Goal: Task Accomplishment & Management: Use online tool/utility

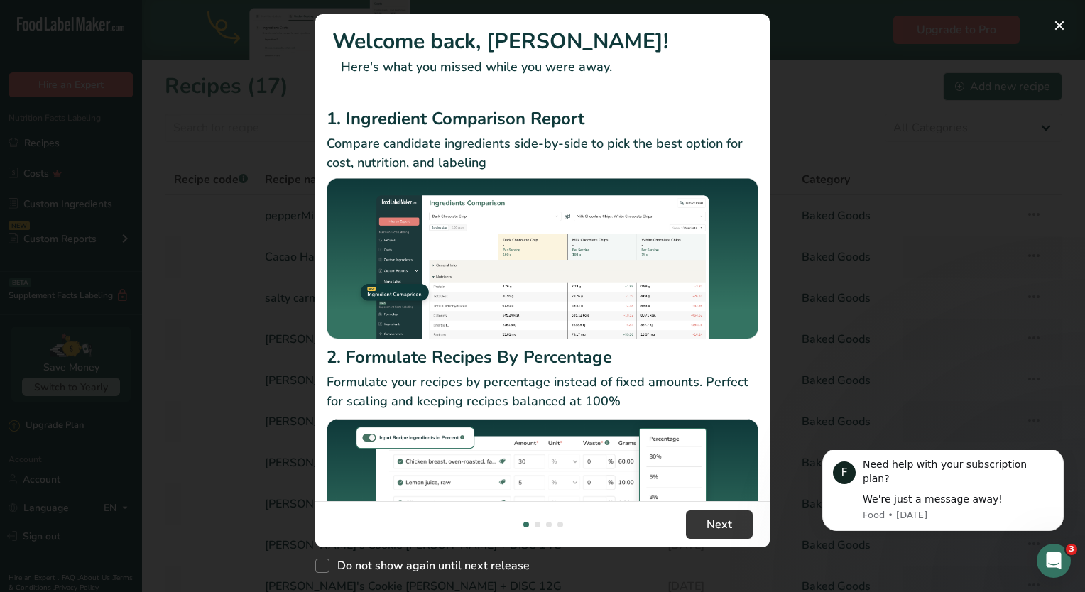
click at [884, 145] on div "New Features" at bounding box center [542, 296] width 1085 height 592
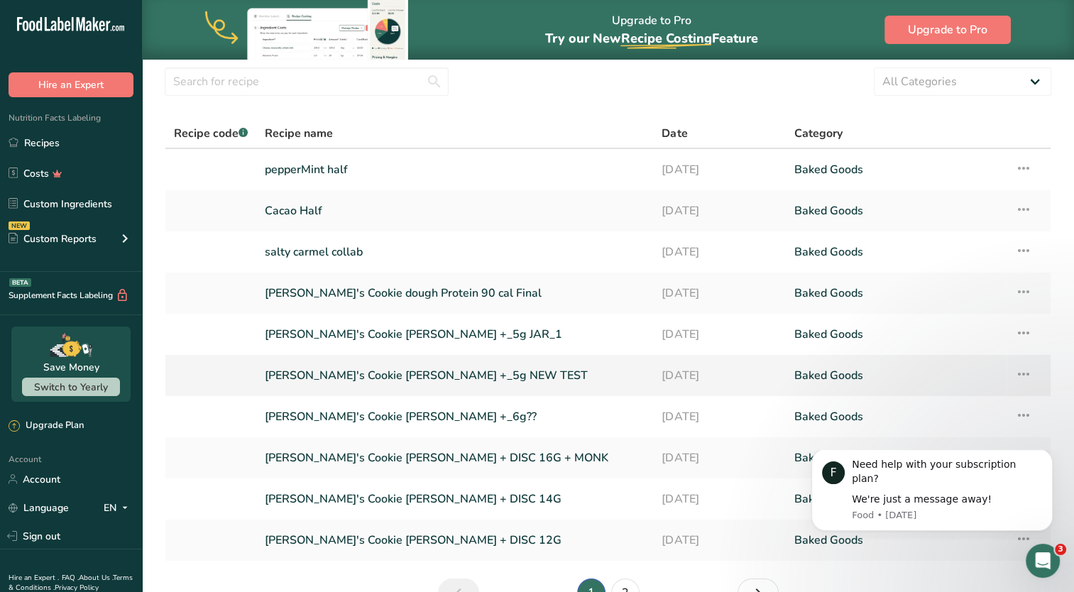
scroll to position [71, 0]
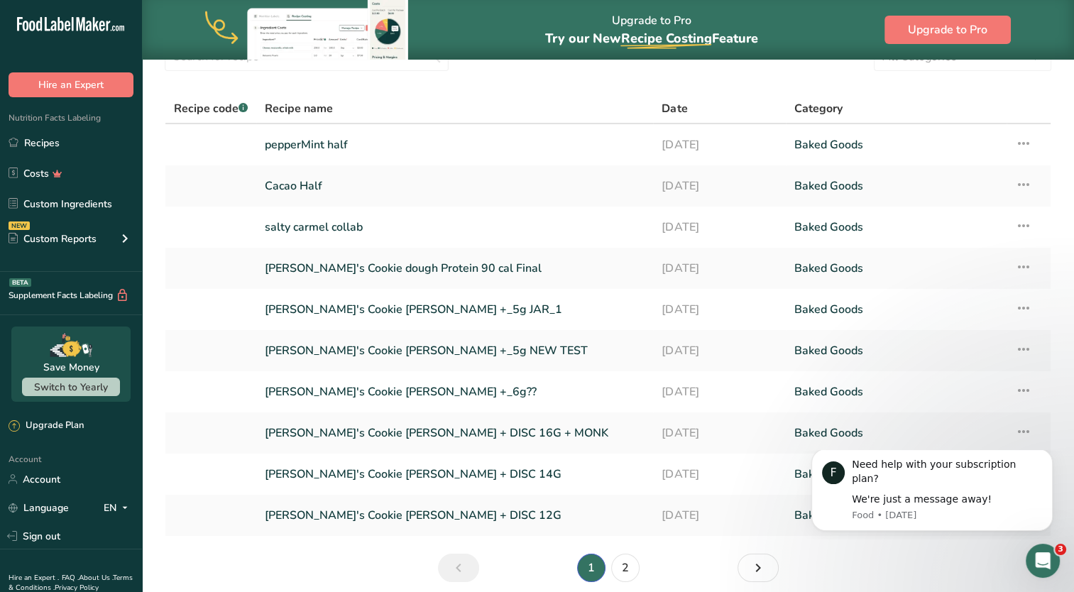
click at [476, 562] on link "Previous page" at bounding box center [458, 568] width 41 height 28
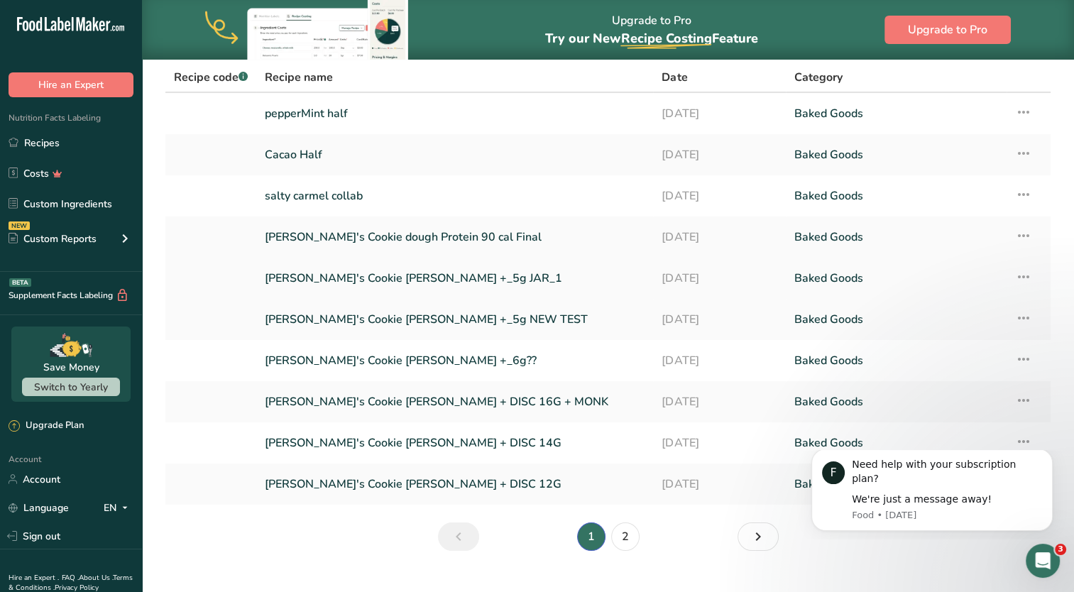
scroll to position [128, 0]
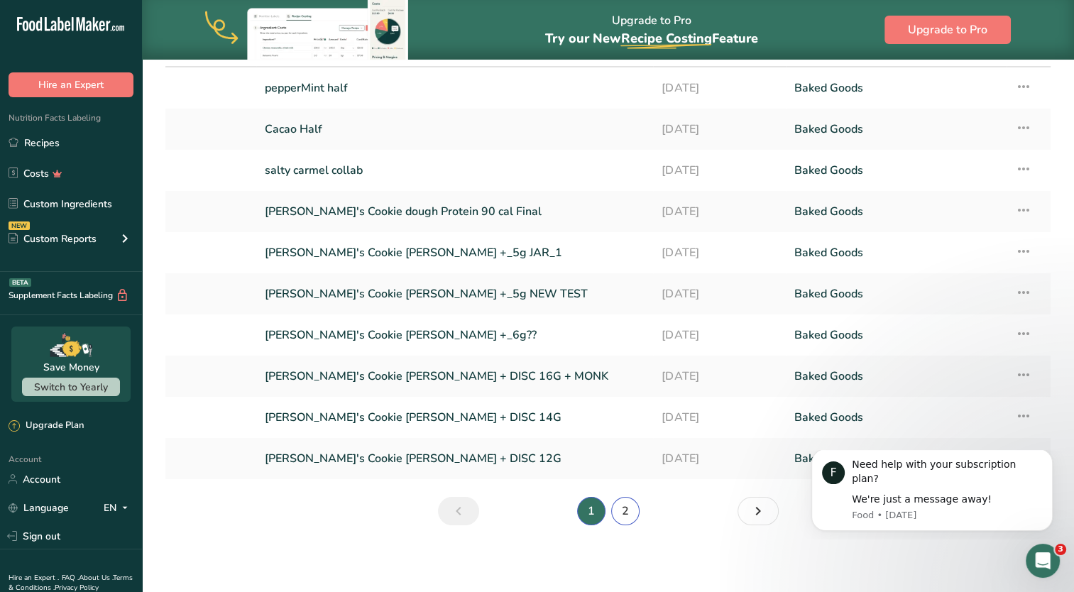
click at [635, 510] on link "2" at bounding box center [625, 511] width 28 height 28
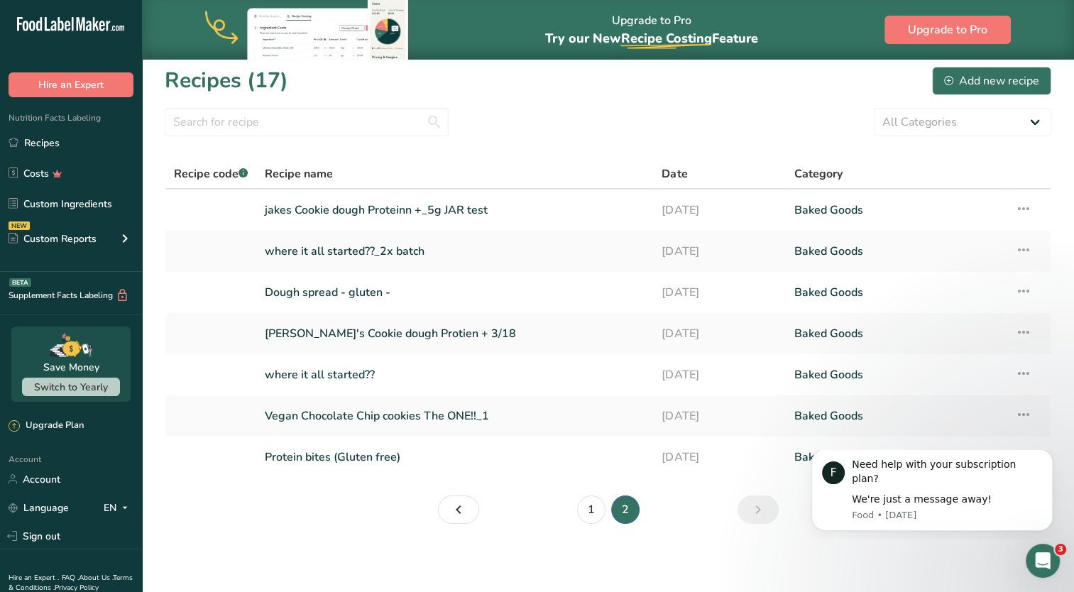
scroll to position [5, 0]
click at [468, 369] on link "where it all started??" at bounding box center [455, 376] width 380 height 30
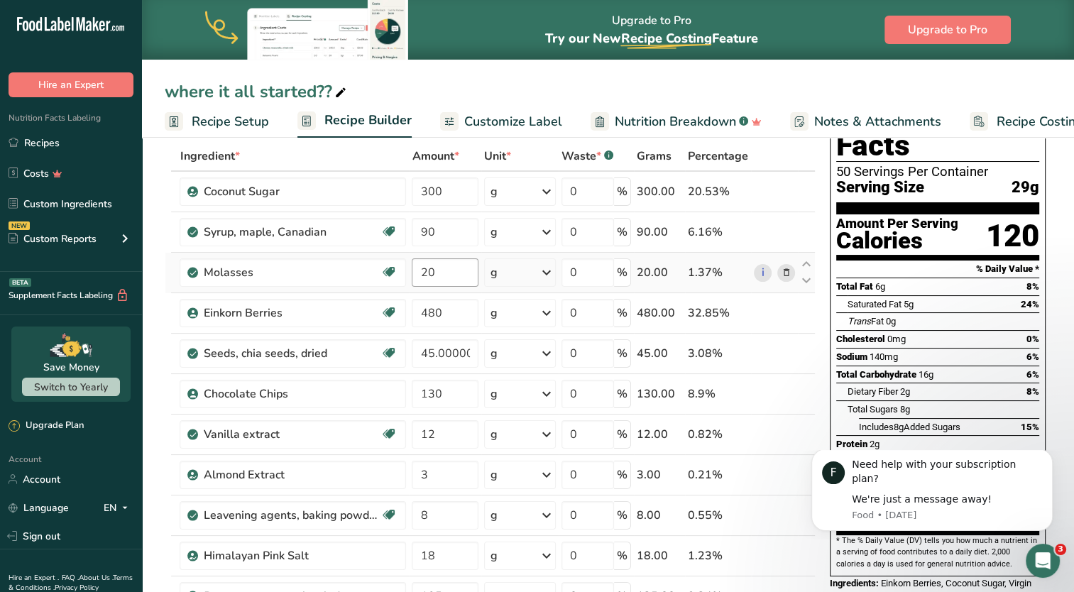
scroll to position [142, 0]
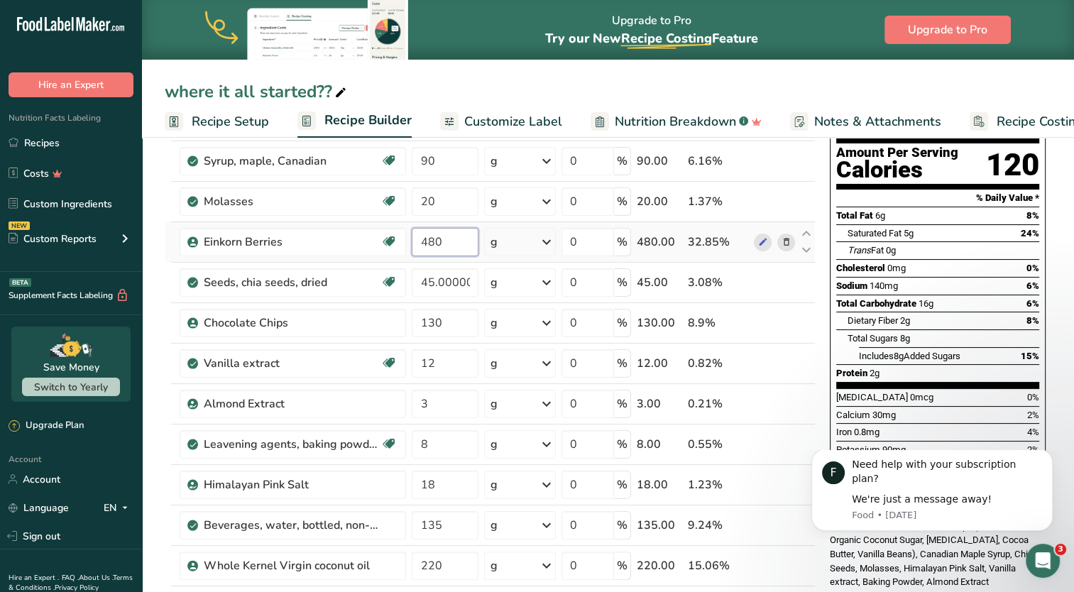
click at [440, 245] on input "480" at bounding box center [445, 242] width 67 height 28
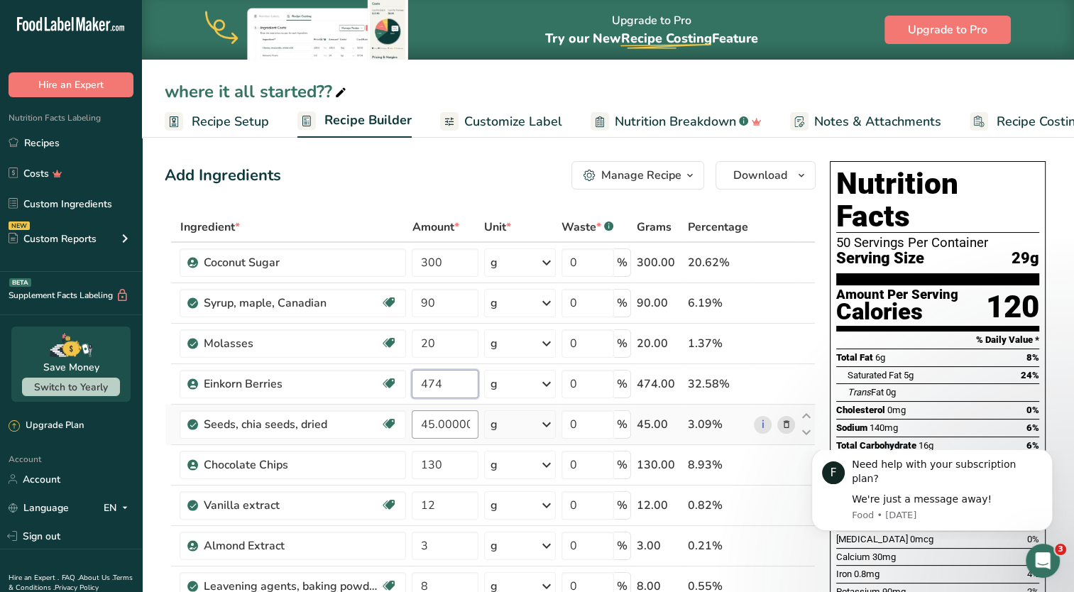
scroll to position [71, 0]
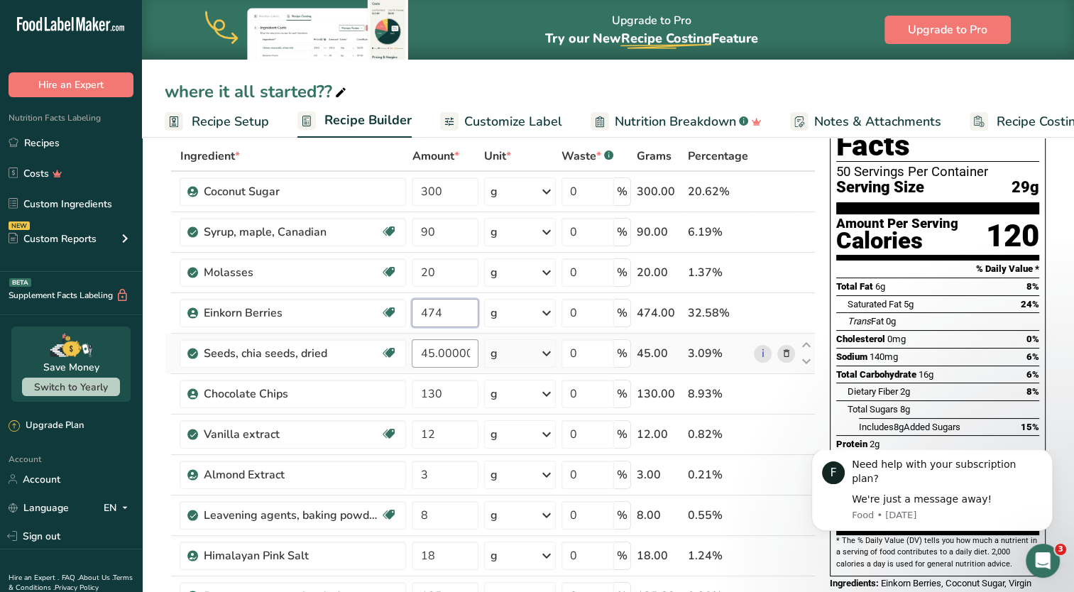
type input "474"
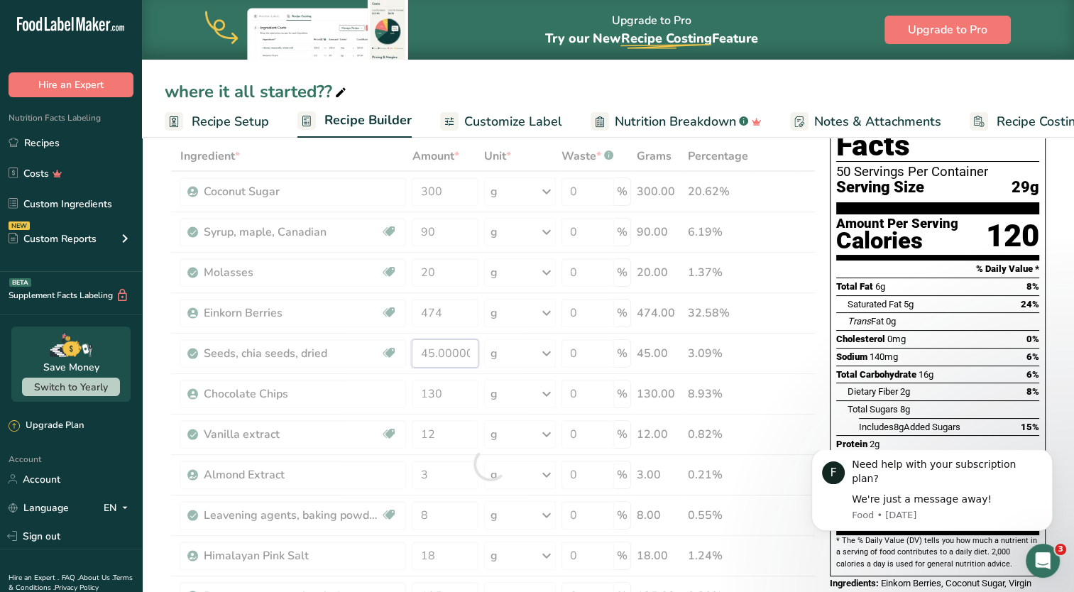
drag, startPoint x: 470, startPoint y: 354, endPoint x: 356, endPoint y: 368, distance: 115.1
click at [356, 368] on div "Ingredient * Amount * Unit * Waste * .a-a{fill:#347362;}.b-a{fill:#fff;} Grams …" at bounding box center [490, 463] width 651 height 645
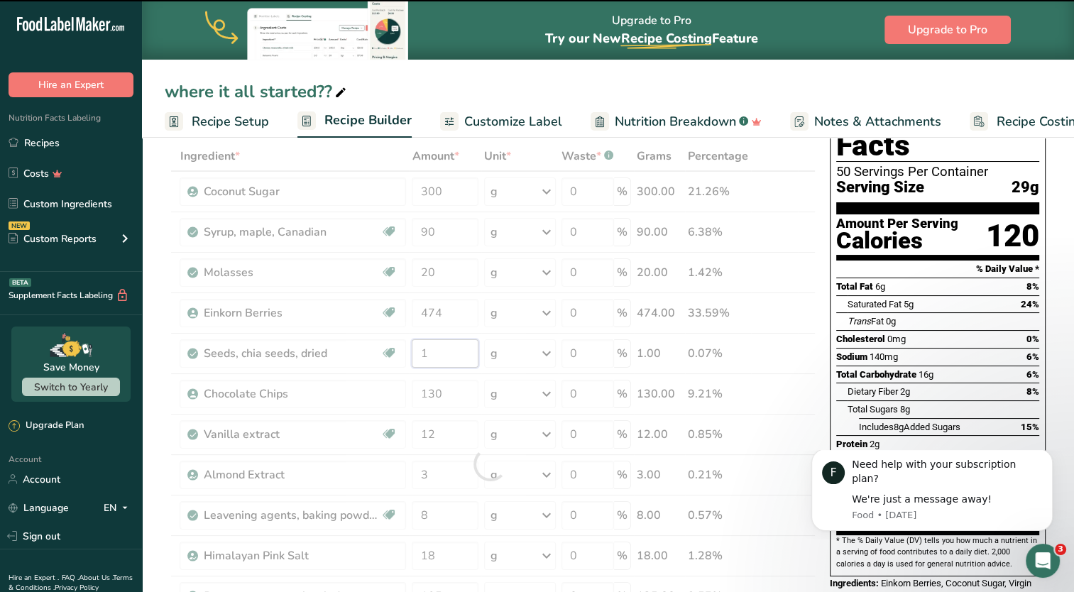
type input "45.000001"
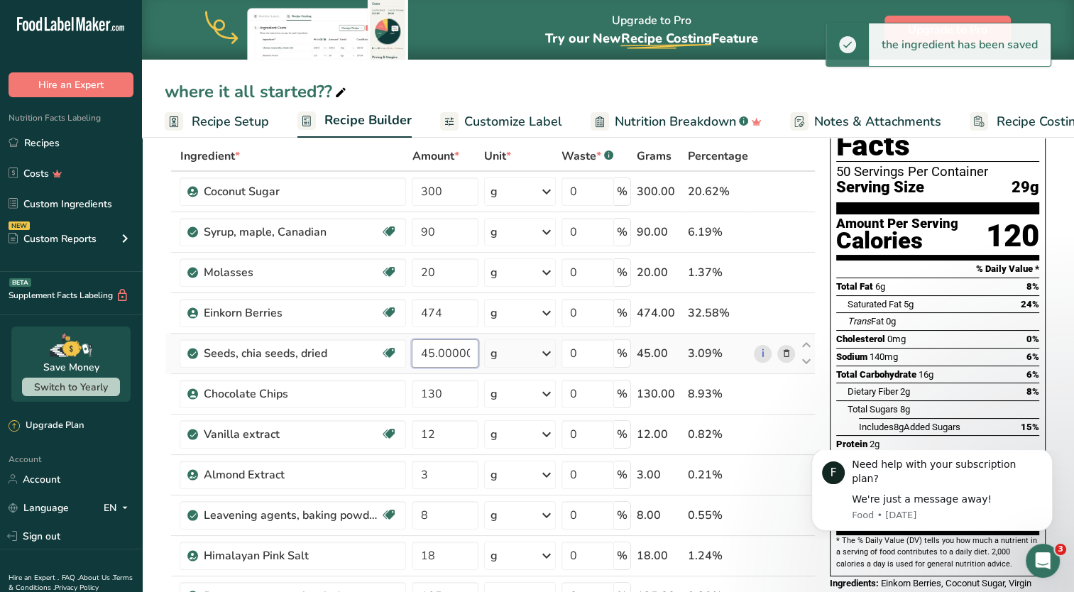
scroll to position [0, 6]
drag, startPoint x: 417, startPoint y: 353, endPoint x: 548, endPoint y: 353, distance: 130.6
click at [544, 356] on tr "Seeds, chia seeds, dried Dairy free Gluten free Vegan Vegetarian Soy free 45.00…" at bounding box center [489, 354] width 649 height 40
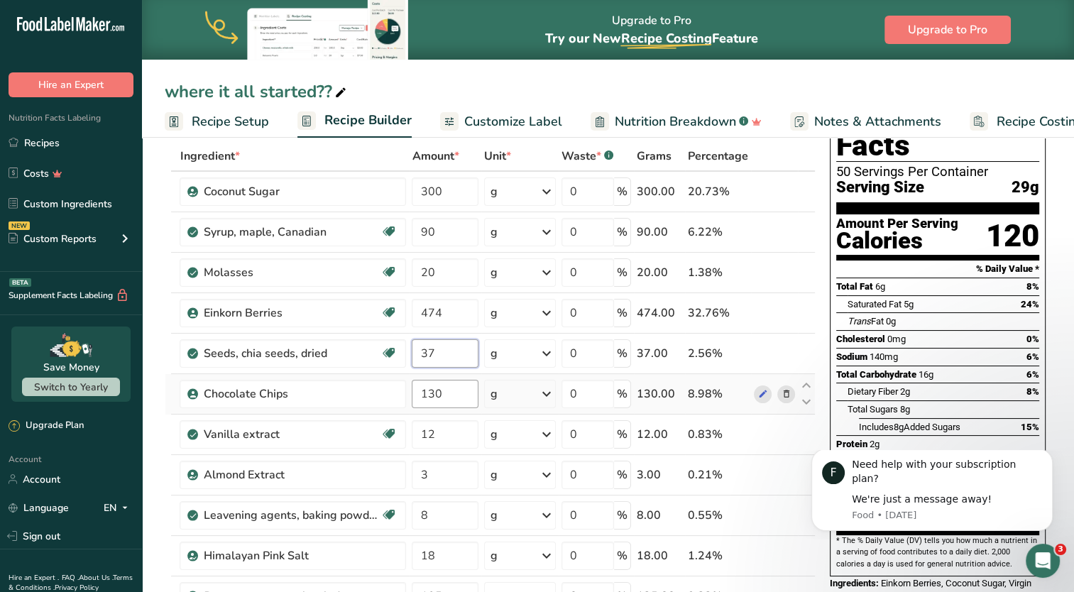
type input "37"
click at [449, 390] on div "Ingredient * Amount * Unit * Waste * .a-a{fill:#347362;}.b-a{fill:#fff;} Grams …" at bounding box center [490, 463] width 651 height 645
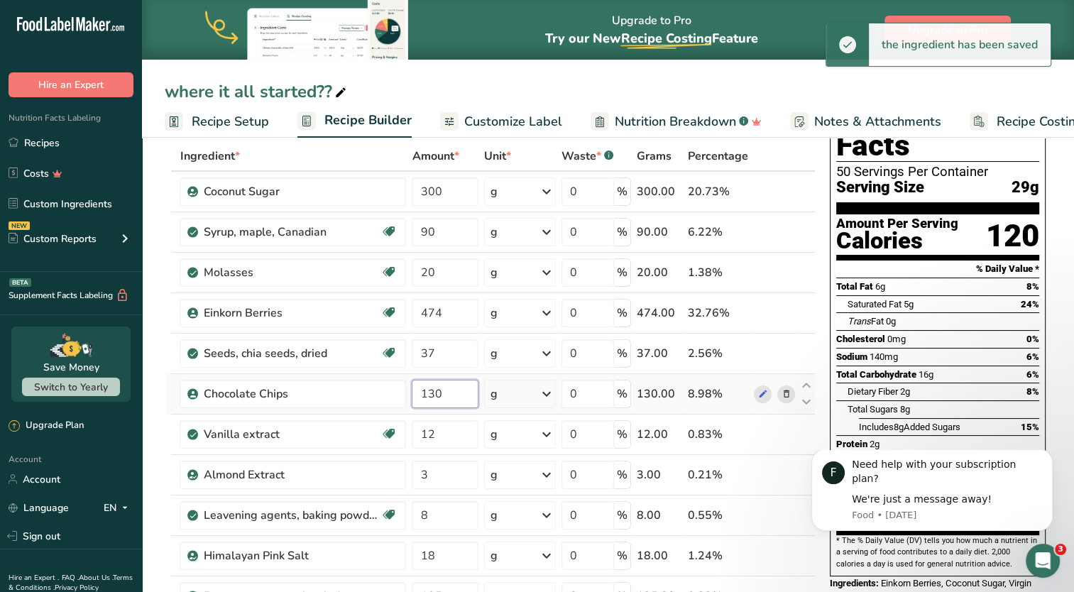
click at [432, 391] on input "130" at bounding box center [445, 394] width 67 height 28
click at [440, 432] on div "Ingredient * Amount * Unit * Waste * .a-a{fill:#347362;}.b-a{fill:#fff;} Grams …" at bounding box center [490, 463] width 651 height 645
click at [437, 396] on div "Ingredient * Amount * Unit * Waste * .a-a{fill:#347362;}.b-a{fill:#fff;} Grams …" at bounding box center [490, 463] width 651 height 645
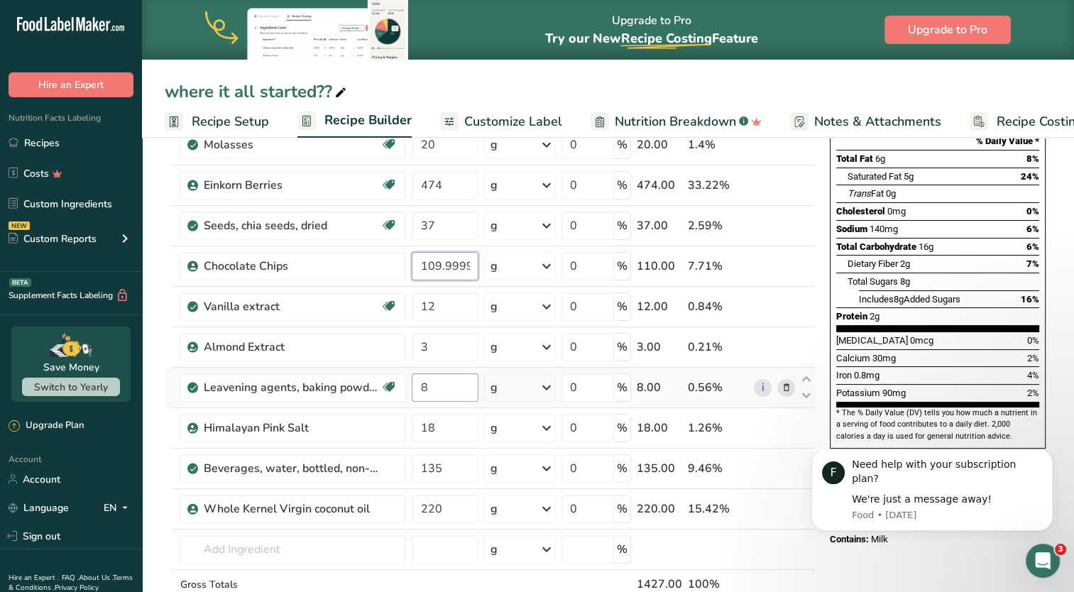
scroll to position [213, 0]
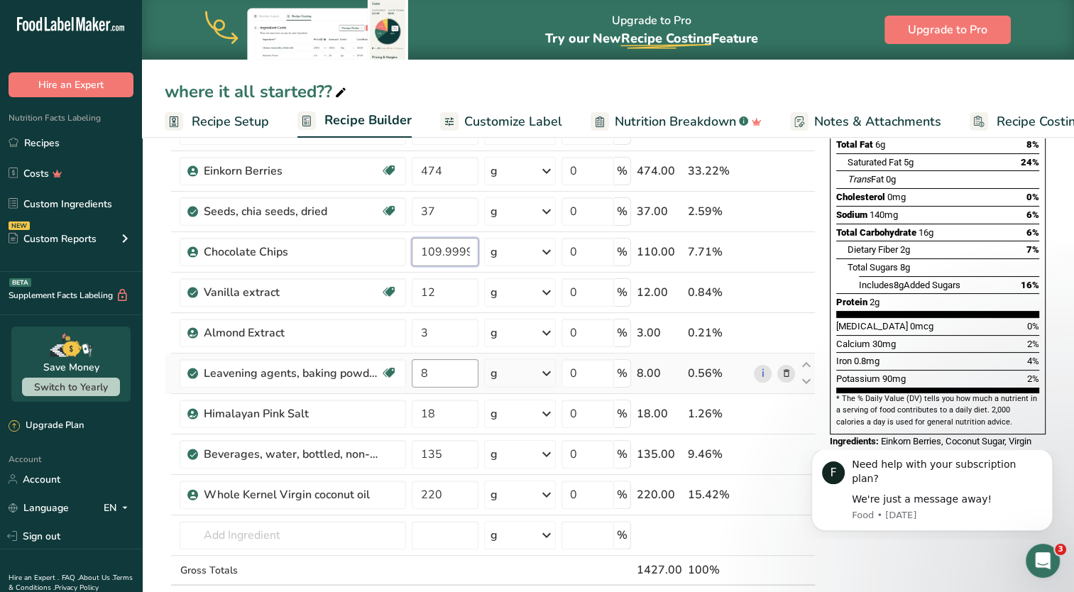
type input "109.999999"
click at [385, 370] on div "Ingredient * Amount * Unit * Waste * .a-a{fill:#347362;}.b-a{fill:#fff;} Grams …" at bounding box center [490, 321] width 651 height 645
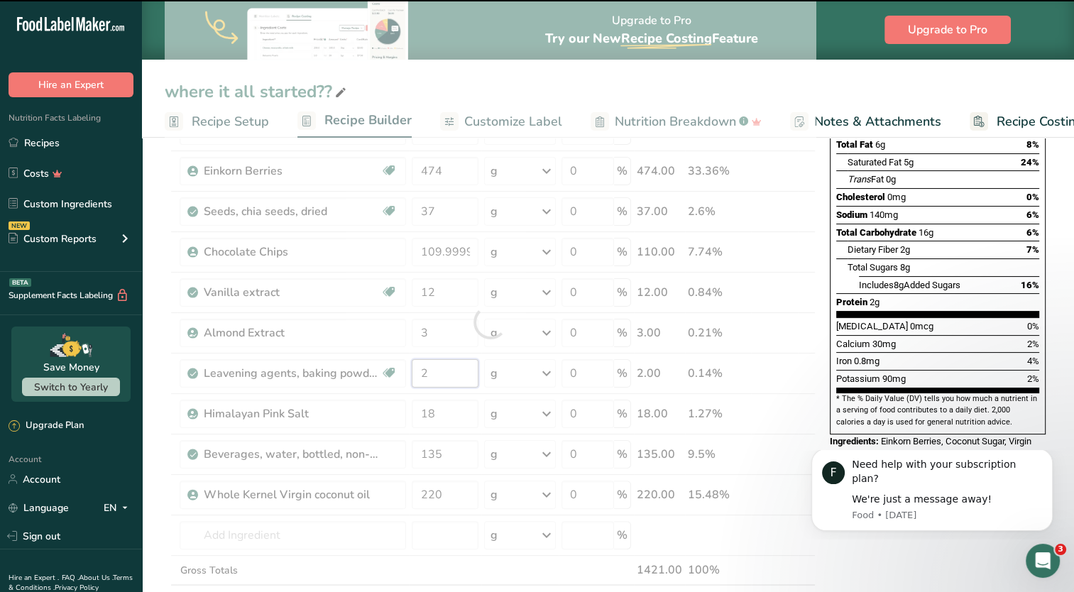
type input "8"
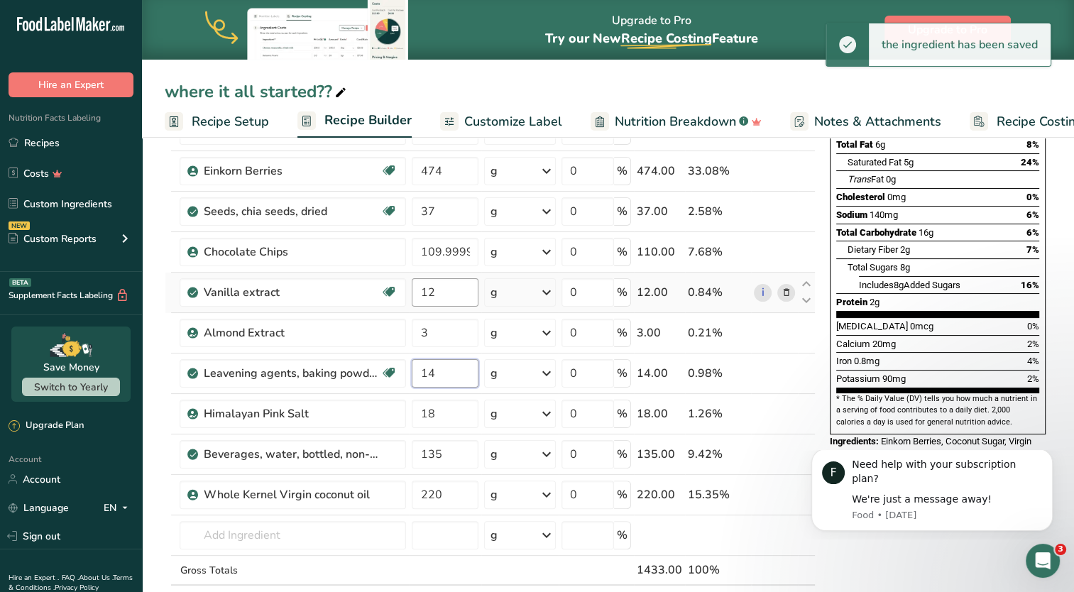
type input "14"
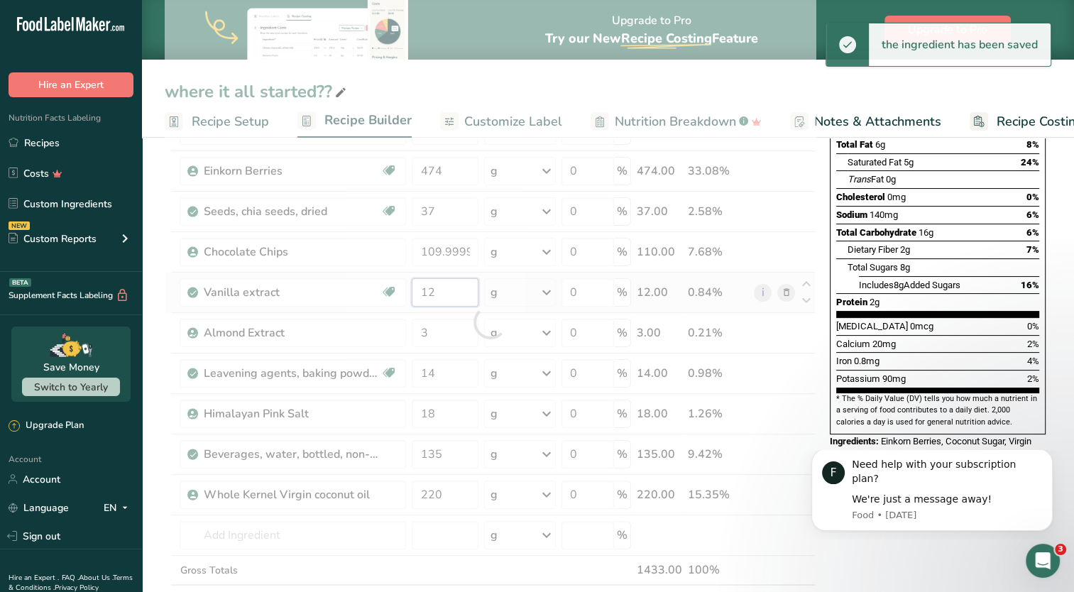
click at [442, 292] on div "Ingredient * Amount * Unit * Waste * .a-a{fill:#347362;}.b-a{fill:#fff;} Grams …" at bounding box center [490, 321] width 651 height 645
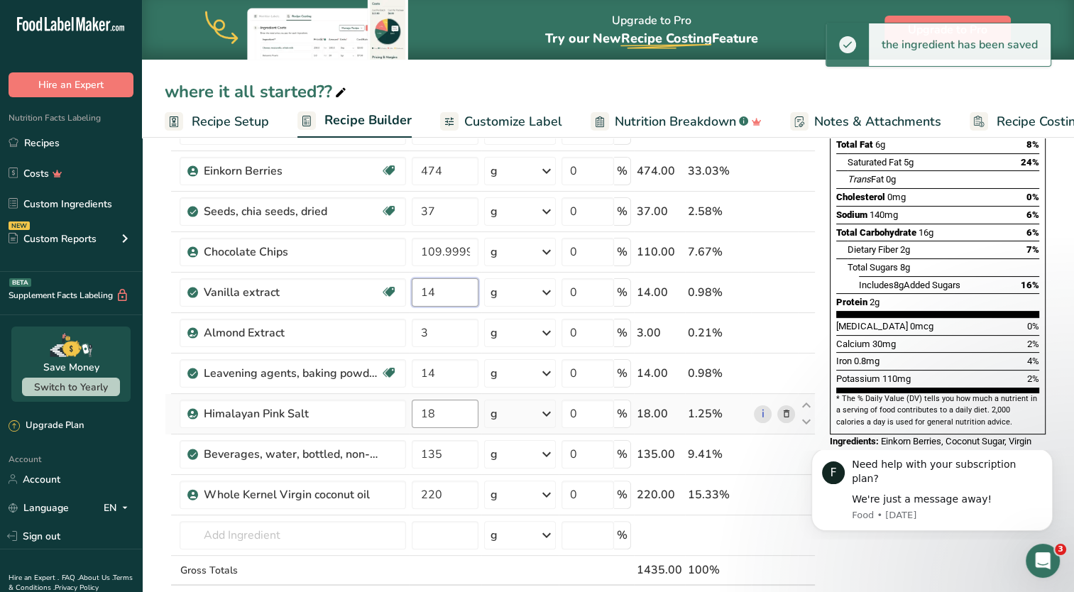
type input "14"
click at [460, 417] on div "Ingredient * Amount * Unit * Waste * .a-a{fill:#347362;}.b-a{fill:#fff;} Grams …" at bounding box center [490, 321] width 651 height 645
type input "13"
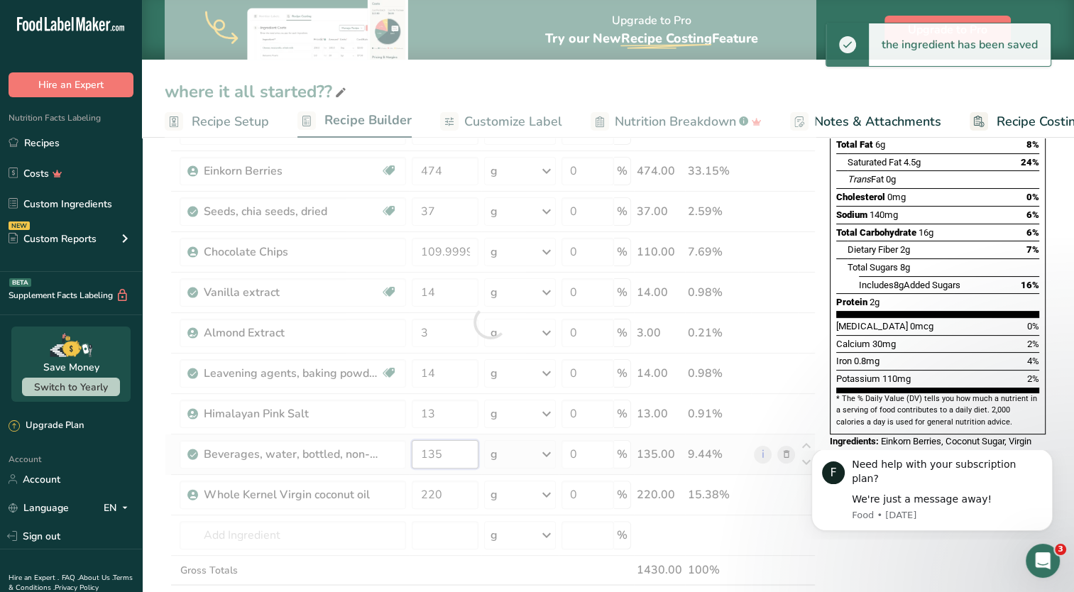
click at [444, 459] on div "Ingredient * Amount * Unit * Waste * .a-a{fill:#347362;}.b-a{fill:#fff;} Grams …" at bounding box center [490, 321] width 651 height 645
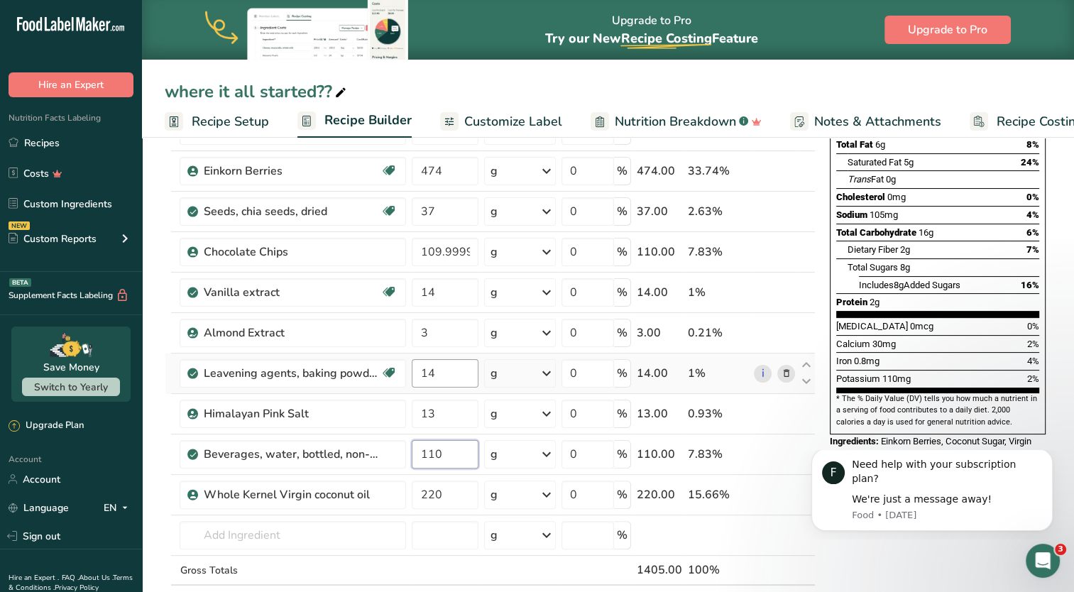
type input "110"
click at [454, 376] on div "Ingredient * Amount * Unit * Waste * .a-a{fill:#347362;}.b-a{fill:#fff;} Grams …" at bounding box center [490, 321] width 651 height 645
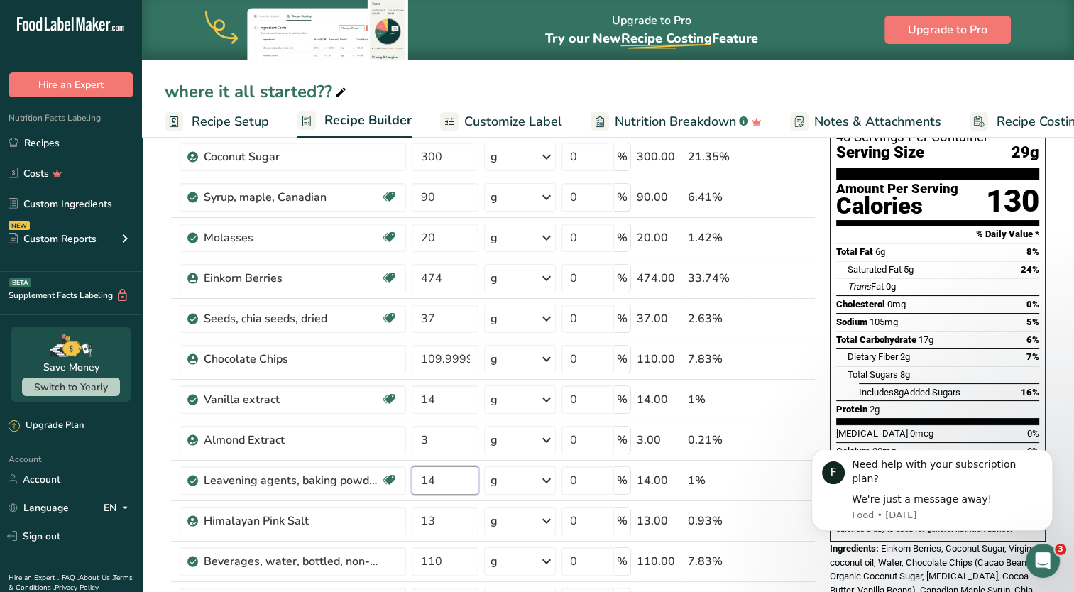
scroll to position [0, 0]
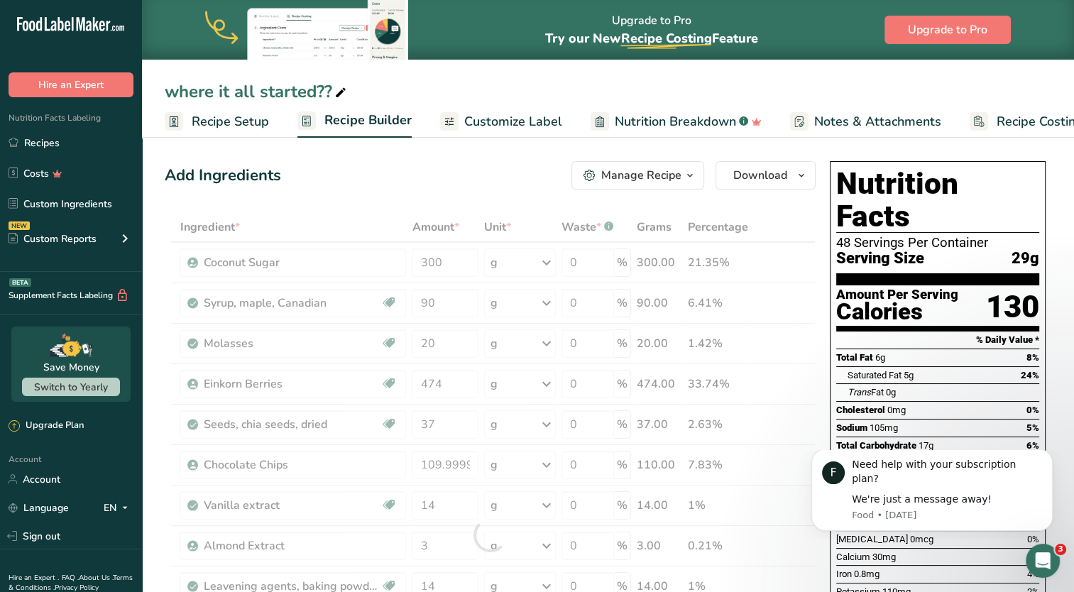
click at [241, 121] on span "Recipe Setup" at bounding box center [230, 121] width 77 height 19
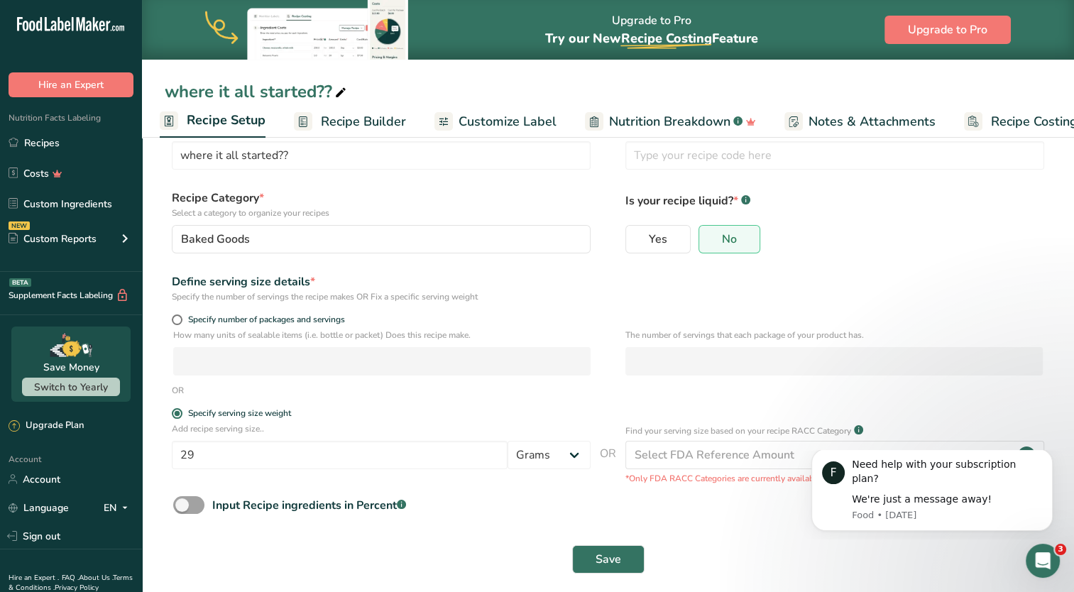
scroll to position [55, 0]
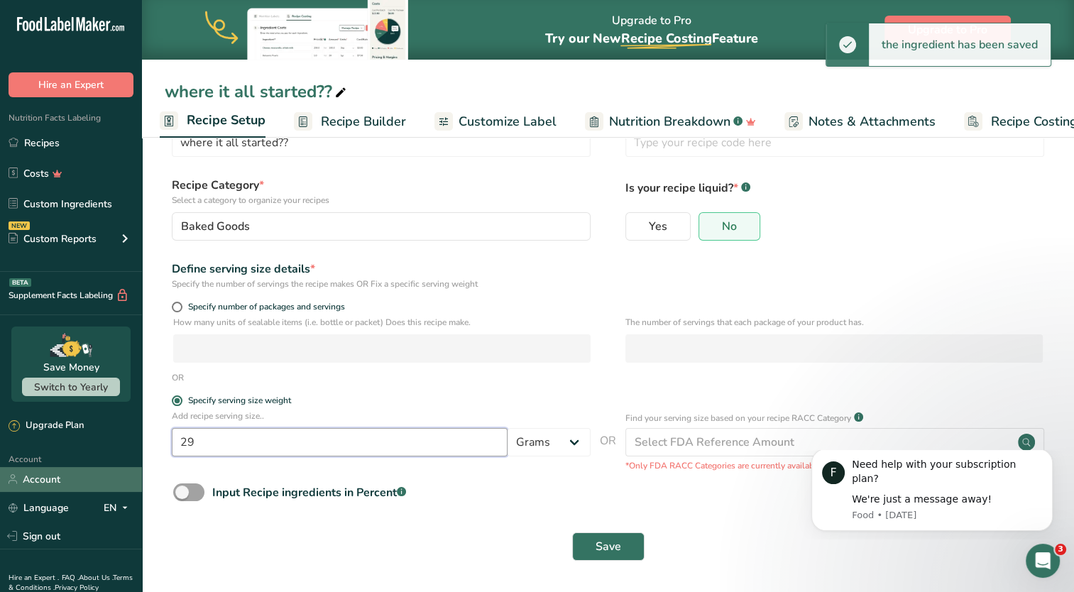
drag, startPoint x: 290, startPoint y: 444, endPoint x: 9, endPoint y: 467, distance: 282.0
click at [9, 467] on div ".a-20{fill:#fff;} Hire an Expert Nutrition Facts Labeling Recipes Costs Custom …" at bounding box center [537, 268] width 1074 height 647
type input "40"
click at [599, 544] on span "Save" at bounding box center [608, 546] width 26 height 17
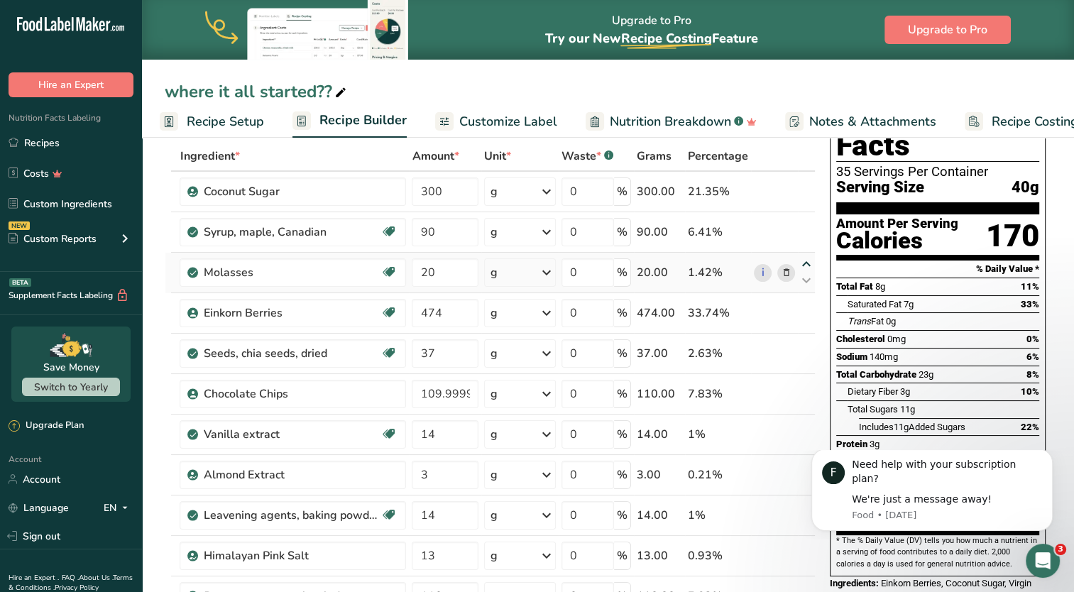
scroll to position [142, 0]
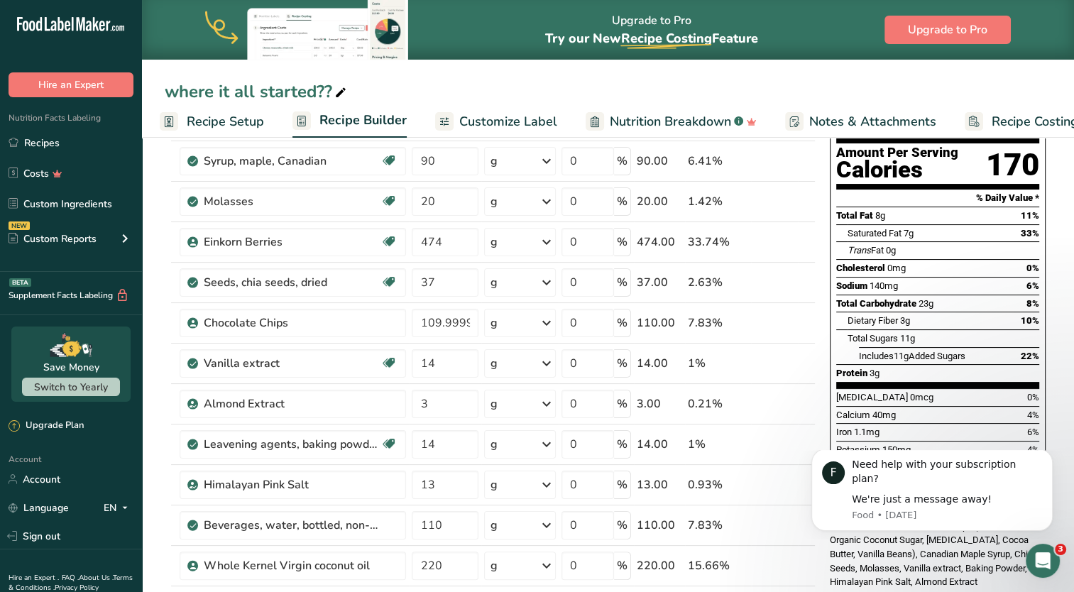
click at [210, 119] on span "Recipe Setup" at bounding box center [225, 121] width 77 height 19
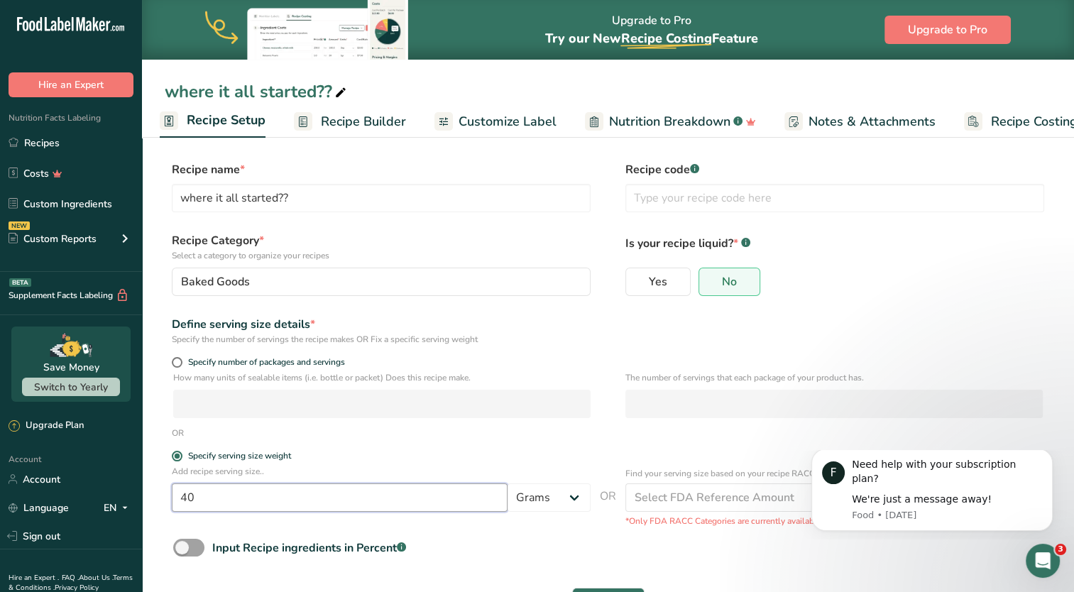
drag, startPoint x: 231, startPoint y: 500, endPoint x: 162, endPoint y: 498, distance: 68.9
click at [162, 498] on section "Recipe name * where it all started?? Recipe code .a-a{fill:#347362;}.b-a{fill:#…" at bounding box center [608, 390] width 932 height 515
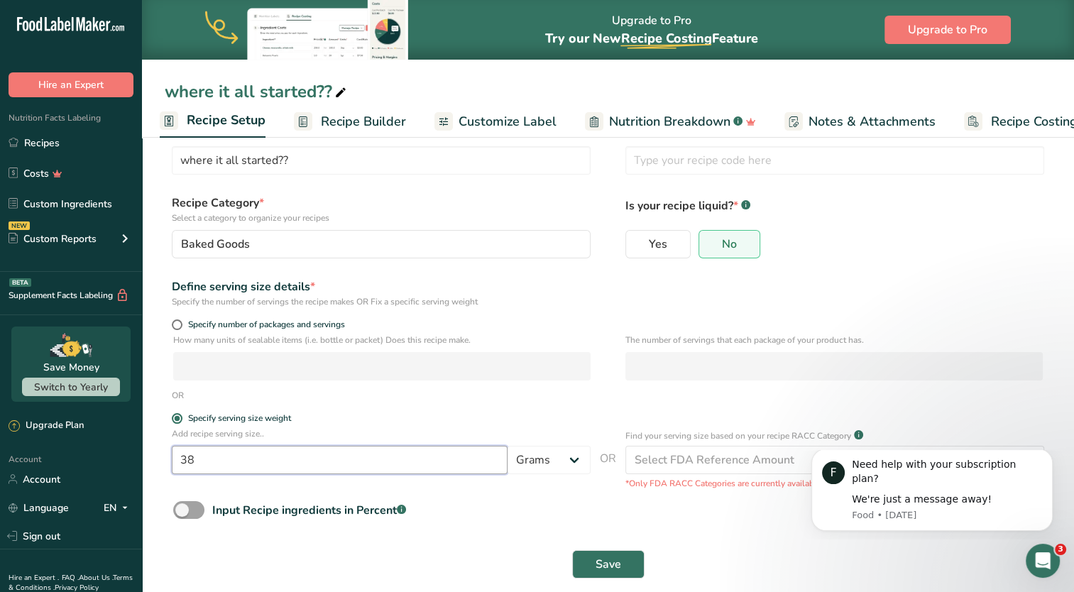
scroll to position [55, 0]
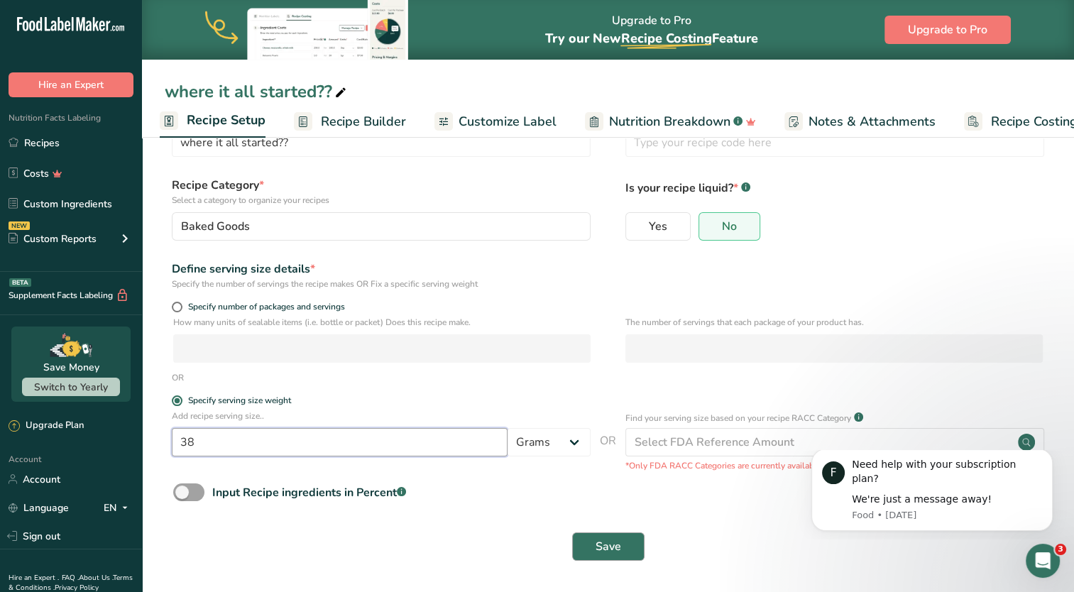
type input "38"
click at [621, 551] on button "Save" at bounding box center [608, 546] width 72 height 28
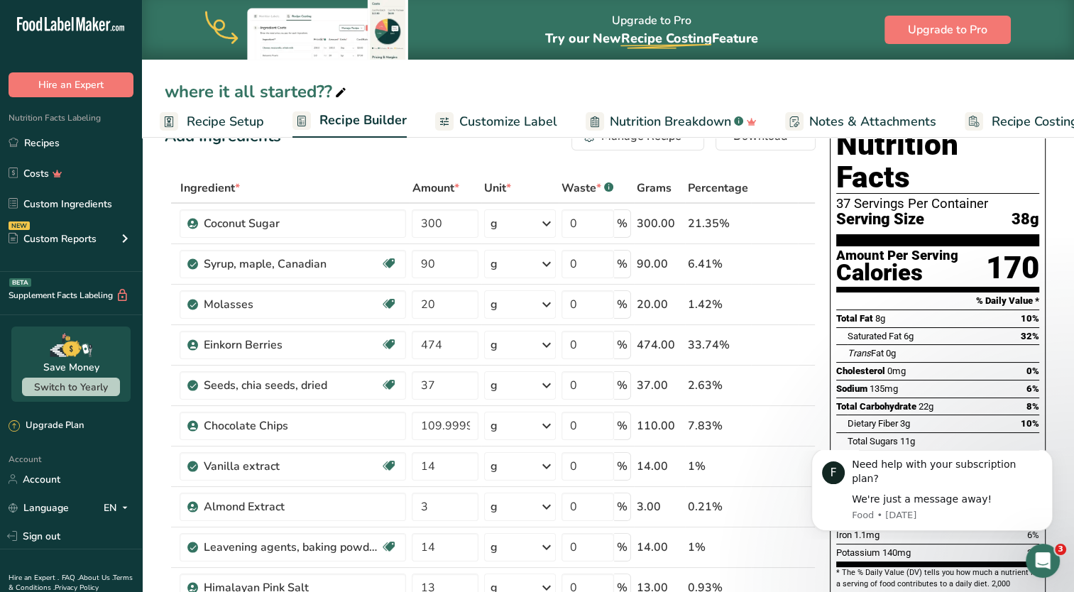
scroll to position [71, 0]
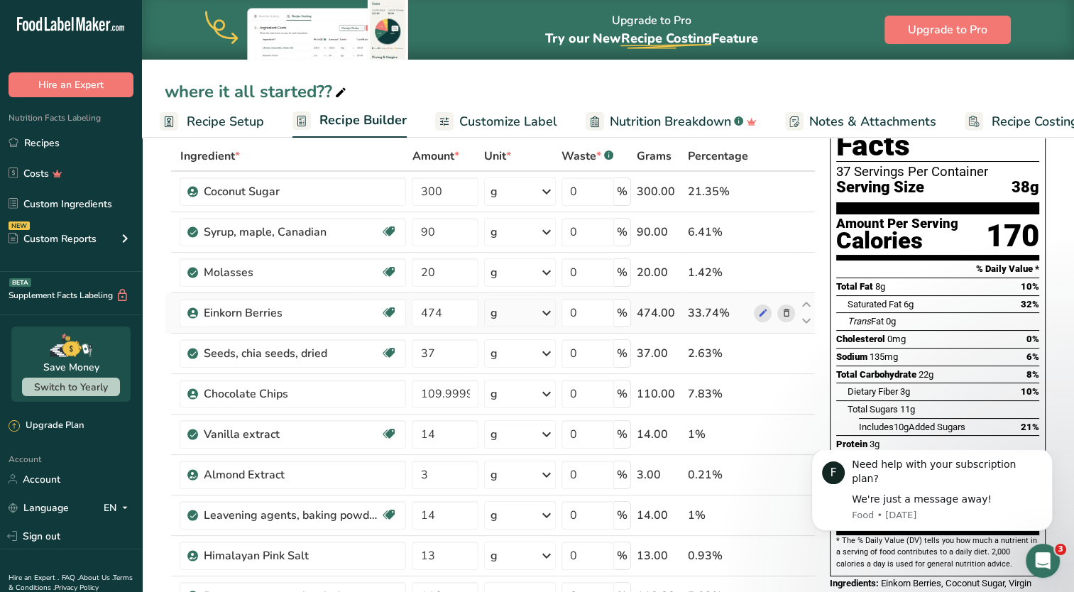
drag, startPoint x: 229, startPoint y: 125, endPoint x: 538, endPoint y: 330, distance: 371.3
click at [228, 125] on span "Recipe Setup" at bounding box center [225, 121] width 77 height 19
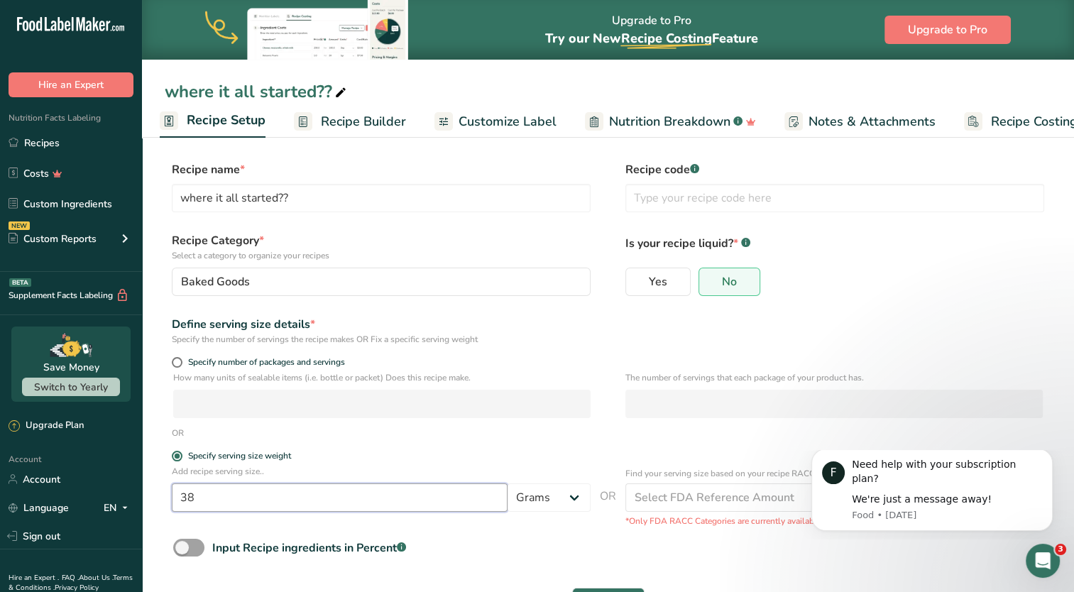
click at [236, 510] on input "38" at bounding box center [340, 497] width 336 height 28
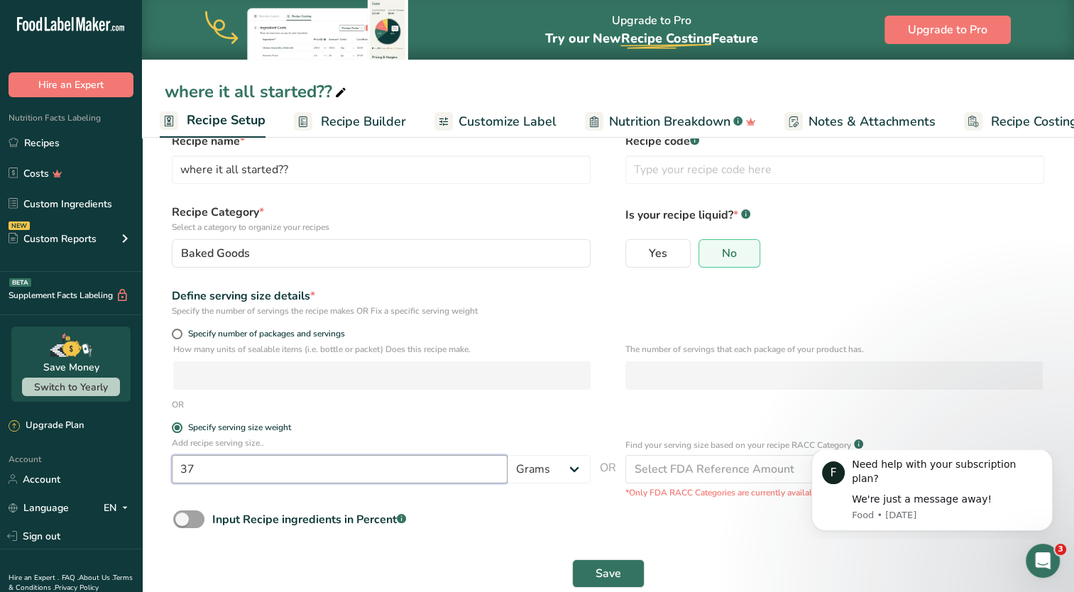
scroll to position [55, 0]
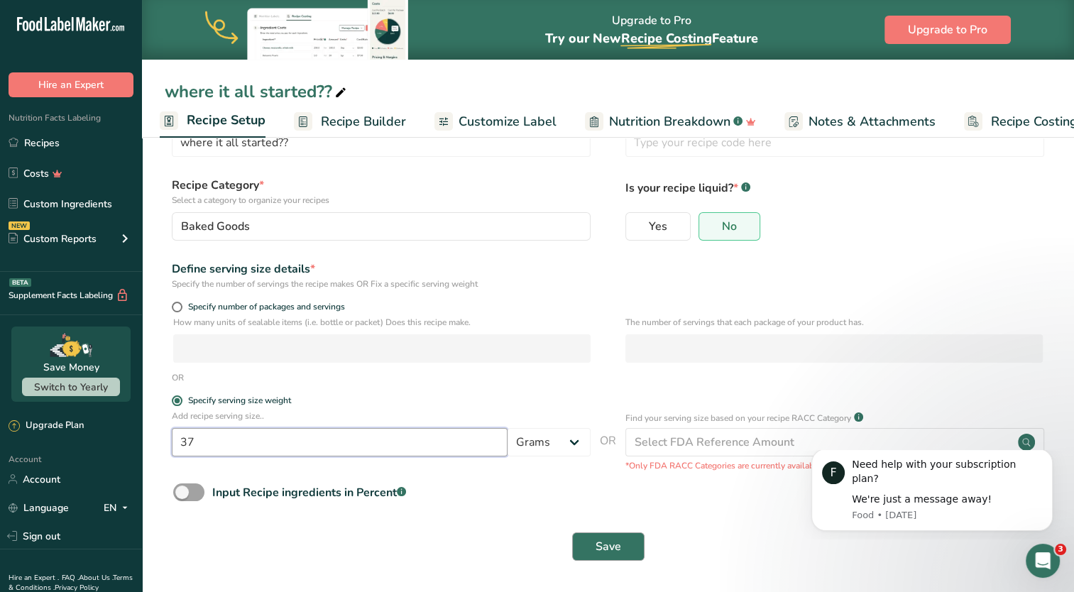
type input "37"
click at [613, 535] on button "Save" at bounding box center [608, 546] width 72 height 28
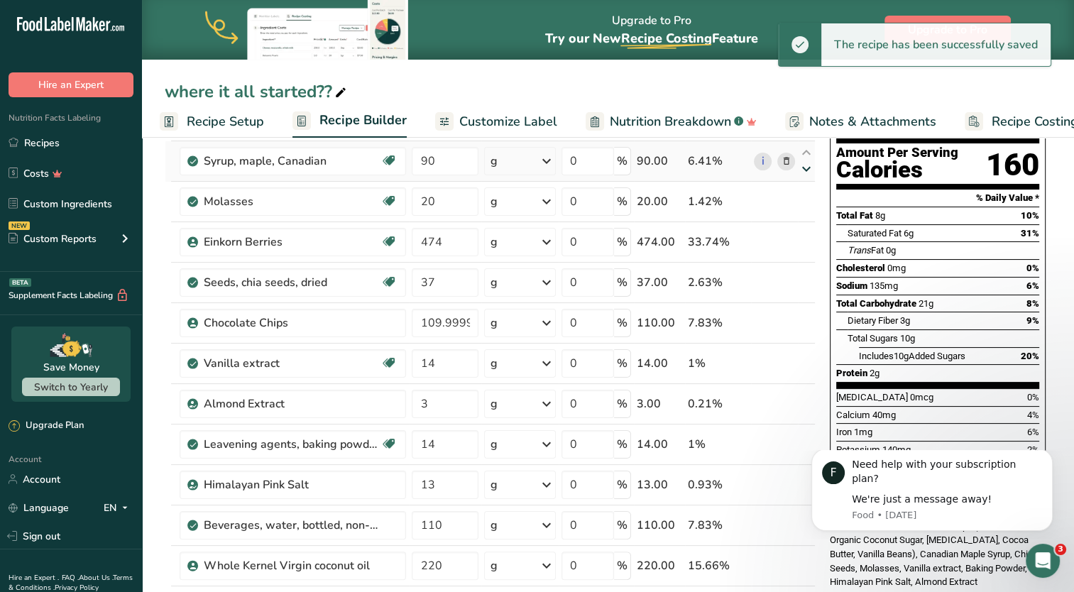
scroll to position [213, 0]
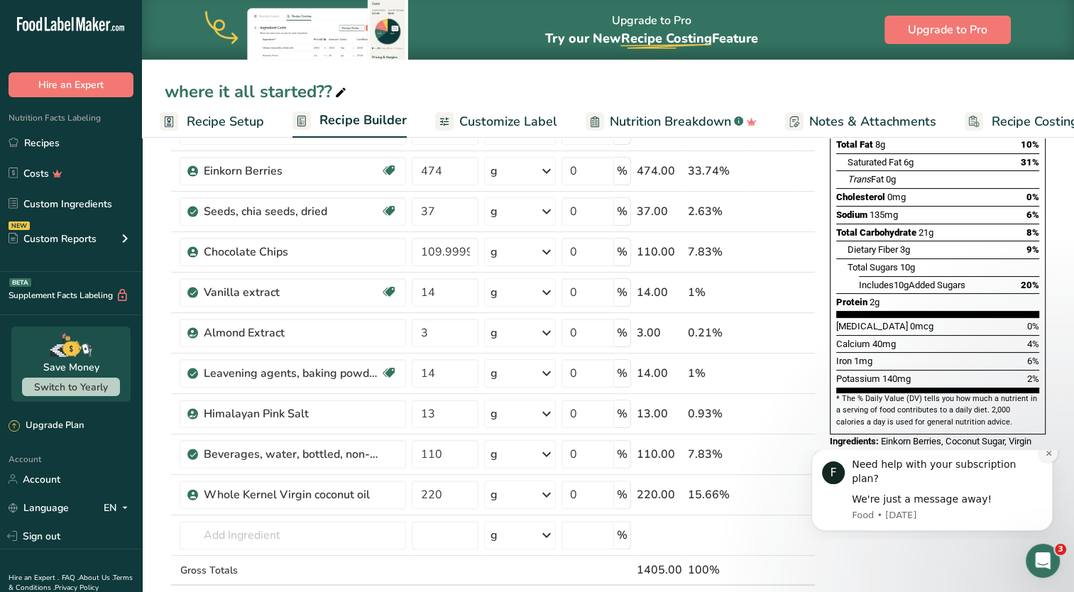
click at [1050, 457] on icon "Dismiss notification" at bounding box center [1049, 453] width 8 height 8
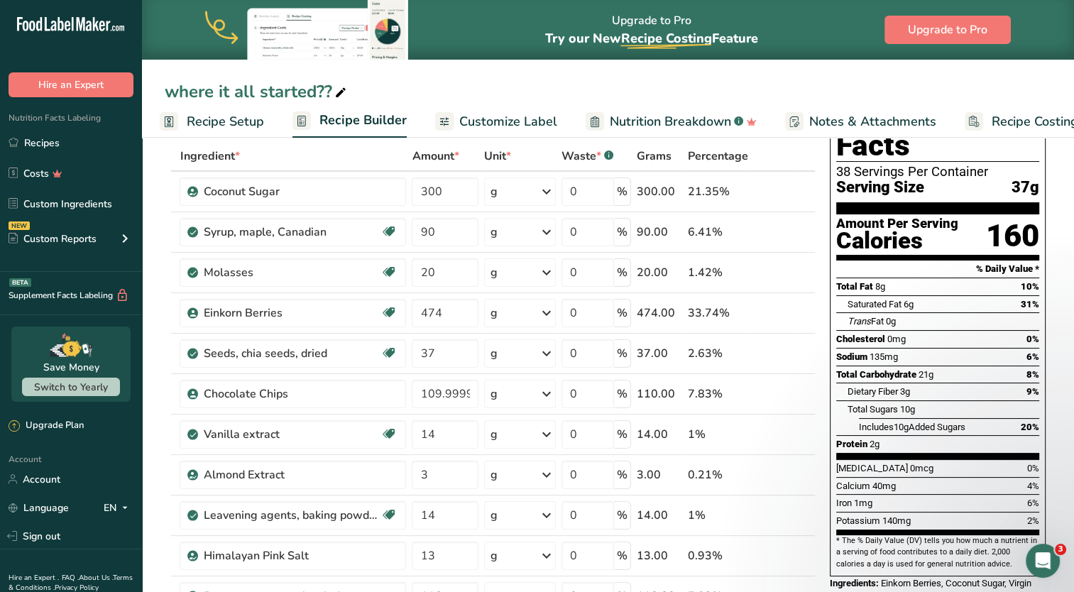
scroll to position [0, 0]
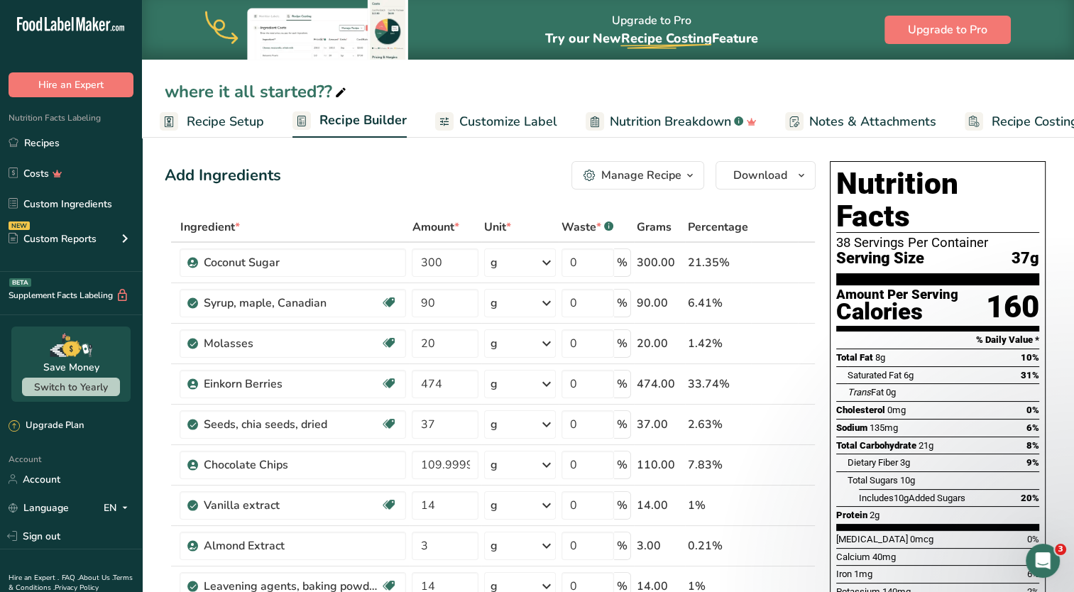
drag, startPoint x: 239, startPoint y: 121, endPoint x: 253, endPoint y: 127, distance: 15.6
click at [239, 121] on span "Recipe Setup" at bounding box center [225, 121] width 77 height 19
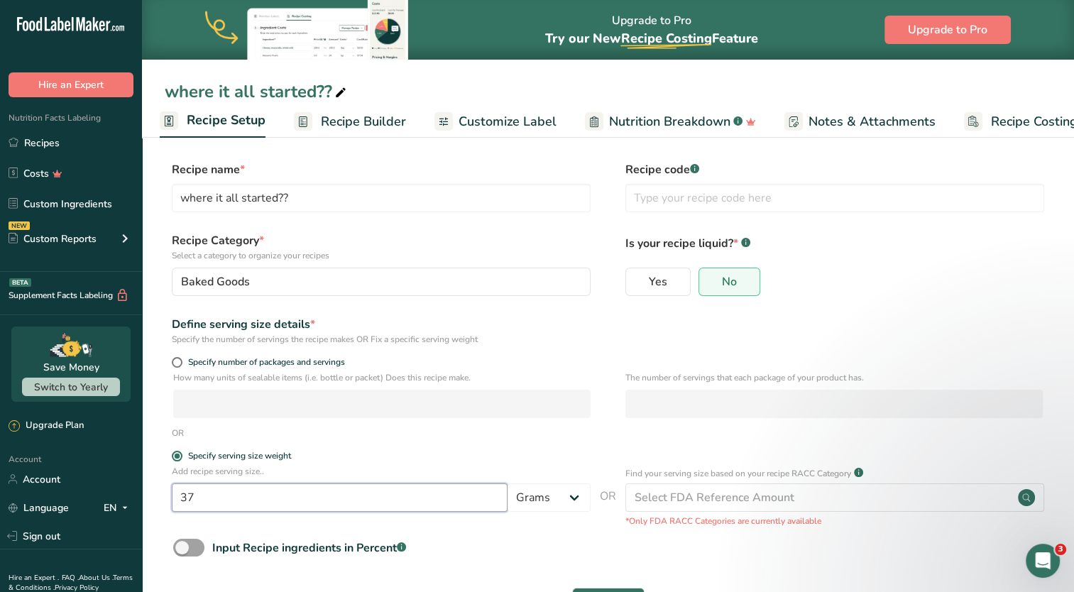
click at [268, 498] on input "37" at bounding box center [340, 497] width 336 height 28
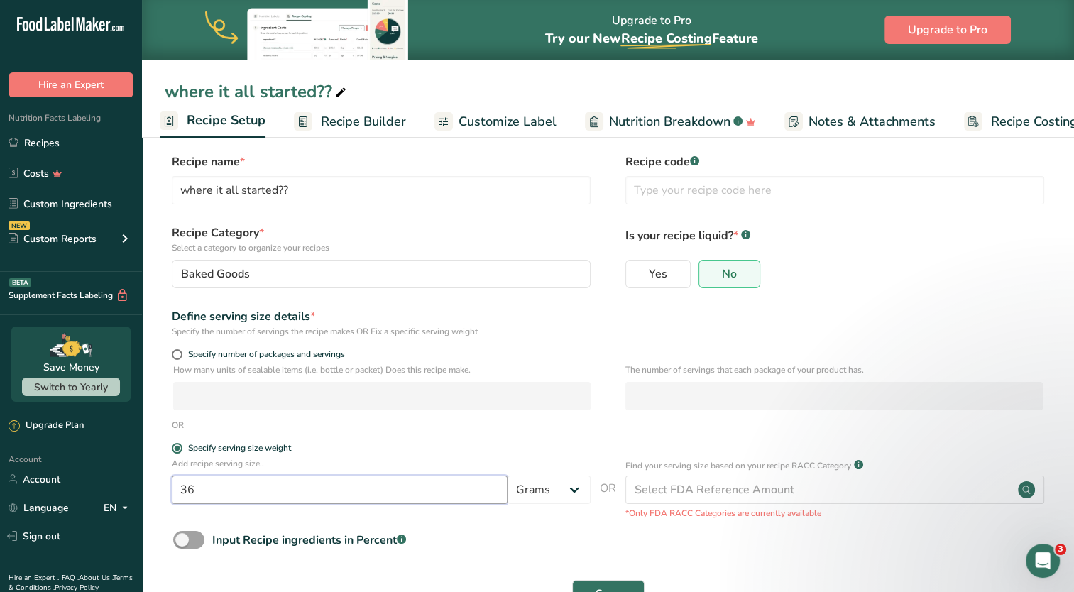
scroll to position [55, 0]
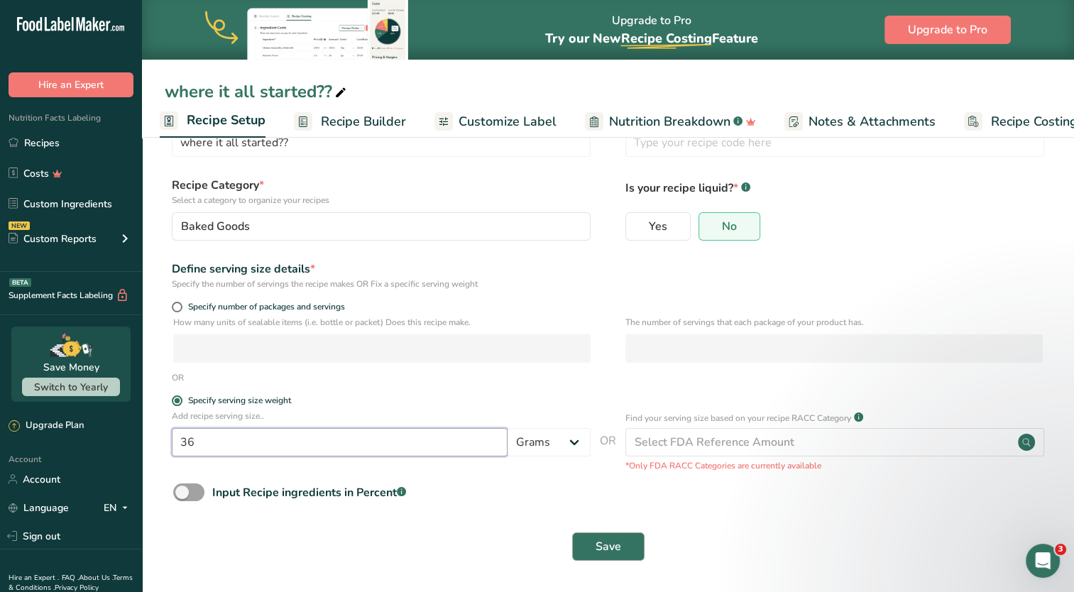
type input "36"
click at [629, 544] on button "Save" at bounding box center [608, 546] width 72 height 28
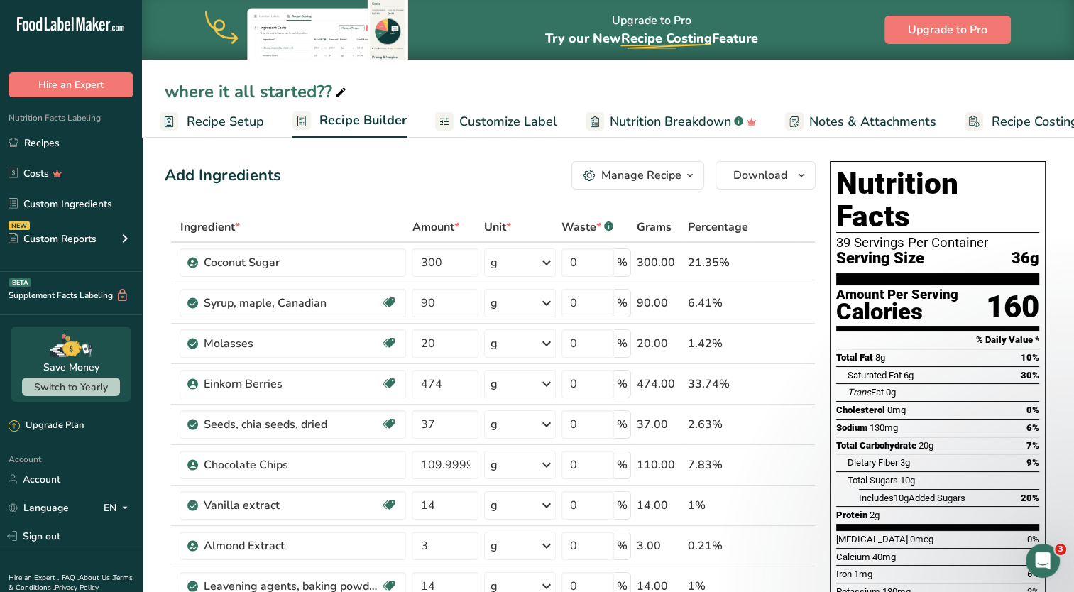
drag, startPoint x: 256, startPoint y: 130, endPoint x: 302, endPoint y: 163, distance: 56.5
click at [256, 130] on span "Recipe Setup" at bounding box center [225, 121] width 77 height 19
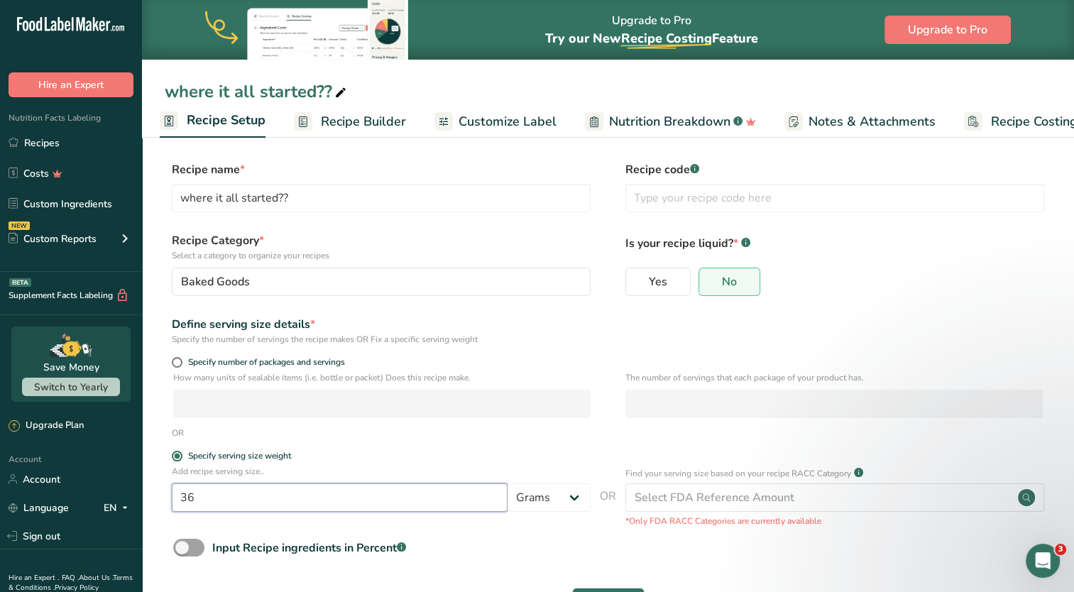
click at [278, 498] on input "36" at bounding box center [340, 497] width 336 height 28
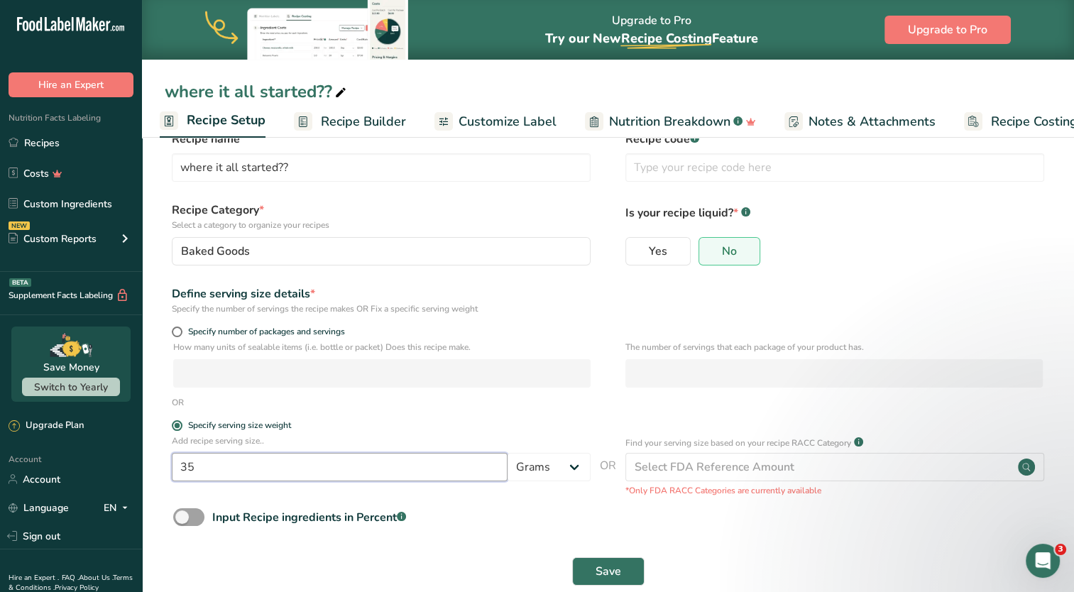
scroll to position [55, 0]
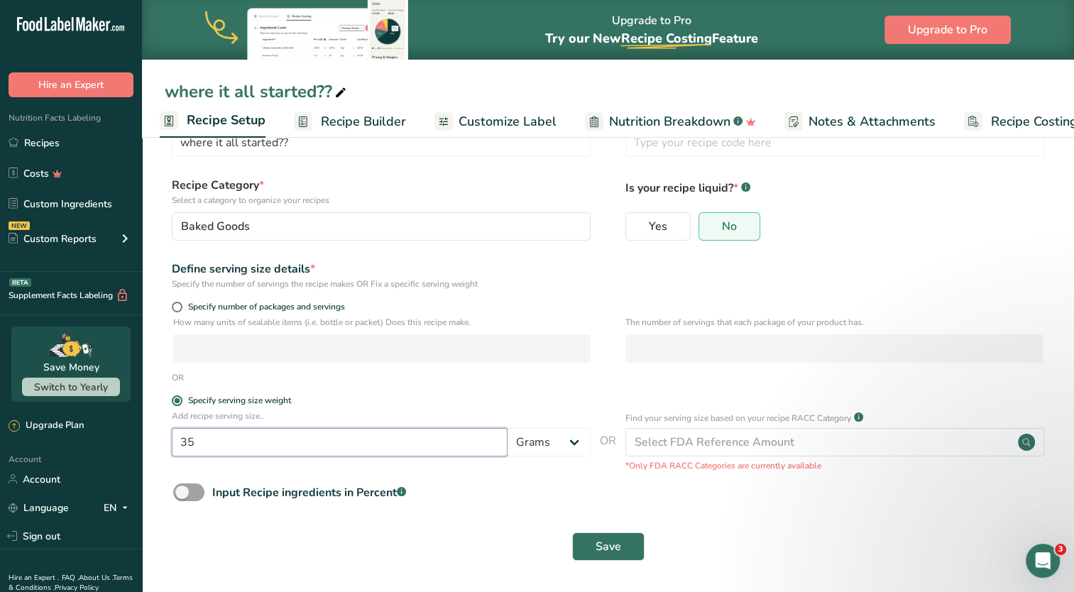
type input "35"
click at [613, 564] on div "Save" at bounding box center [608, 546] width 886 height 45
click at [619, 549] on span "Save" at bounding box center [608, 546] width 26 height 17
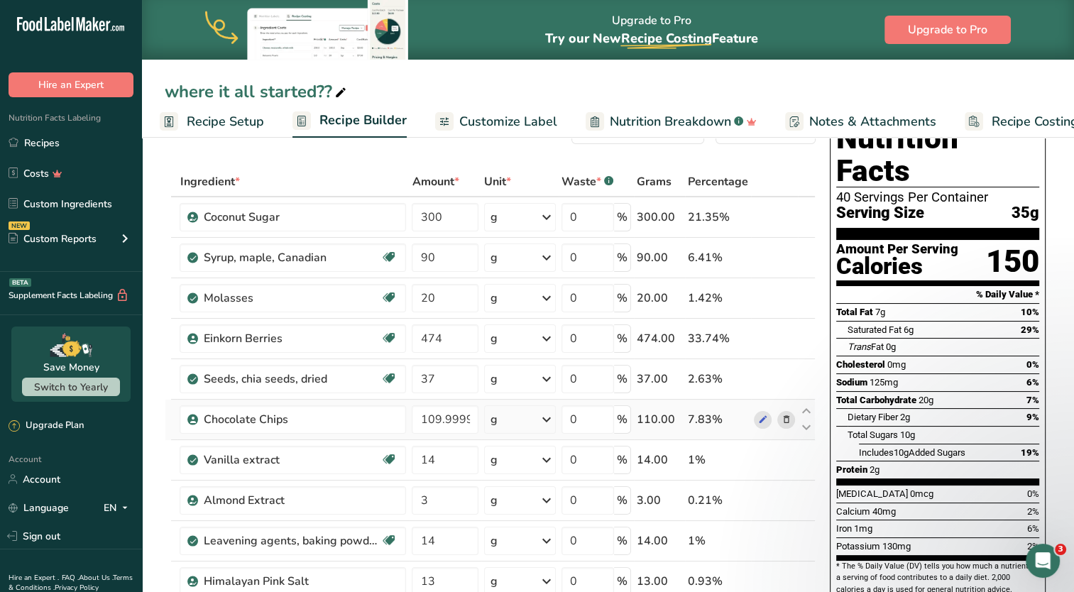
scroll to position [71, 0]
